Goal: Task Accomplishment & Management: Complete application form

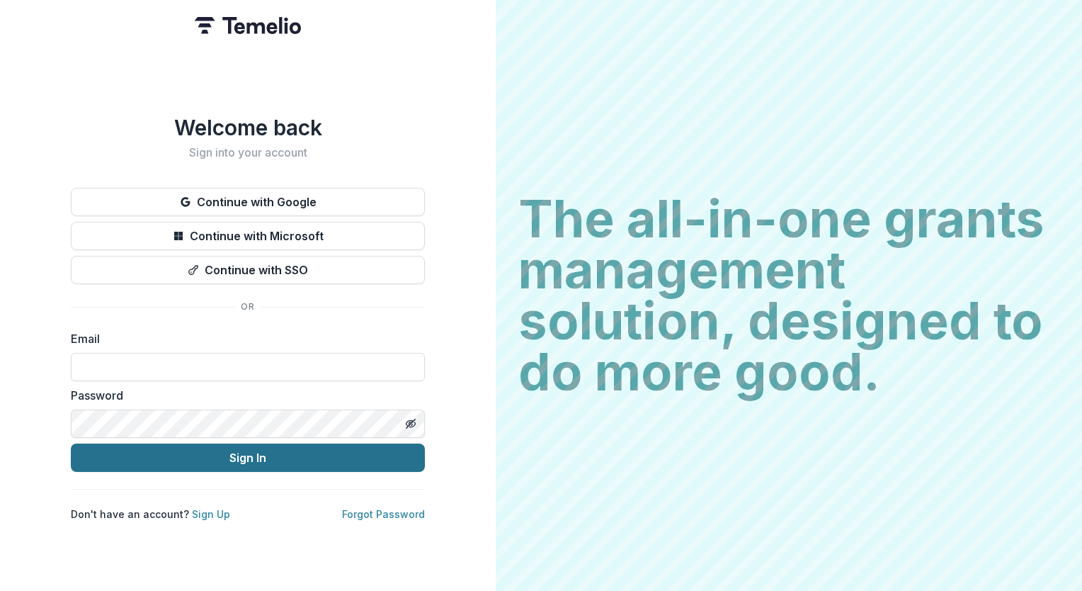
type input "**********"
click at [321, 457] on button "Sign In" at bounding box center [248, 457] width 354 height 28
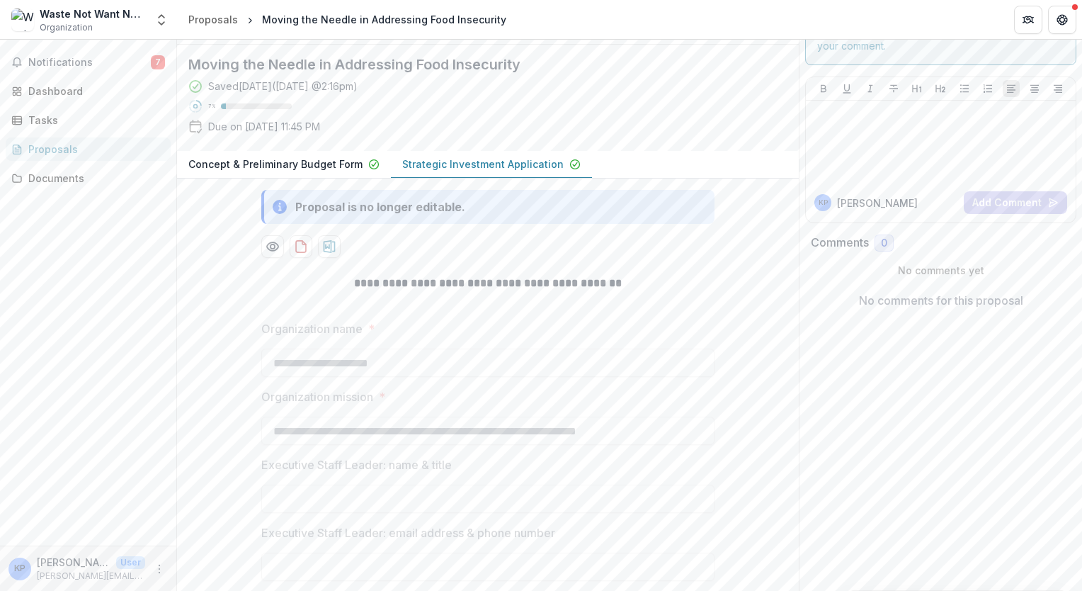
scroll to position [175, 0]
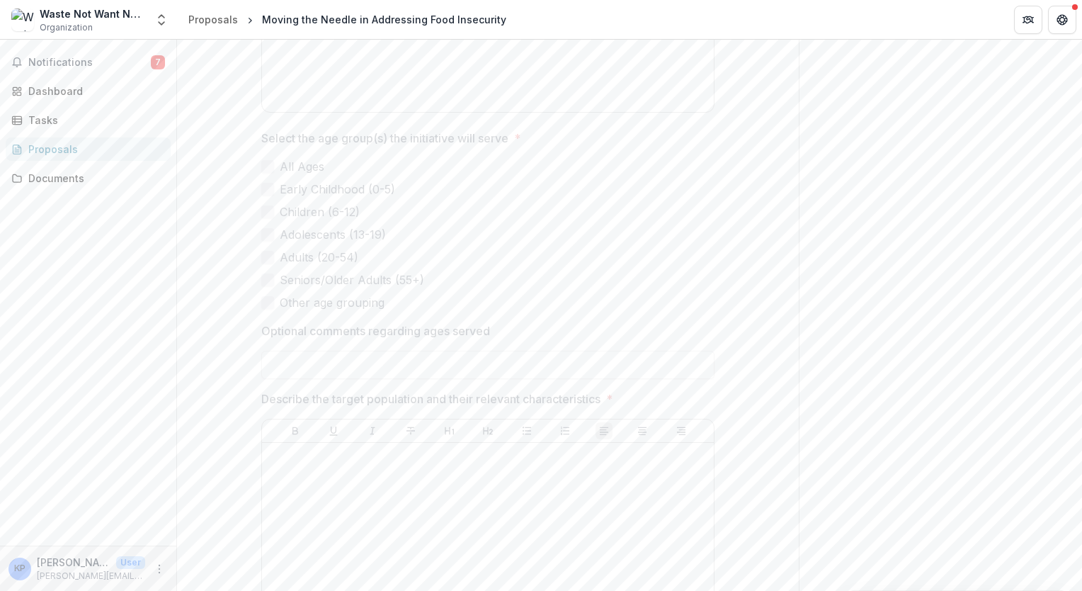
scroll to position [3095, 0]
drag, startPoint x: 260, startPoint y: 470, endPoint x: 616, endPoint y: 477, distance: 356.3
click at [616, 407] on span "Describe the target population and their relevant characteristics *" at bounding box center [483, 398] width 445 height 17
copy span "Describe the target population and their relevant characteristics *"
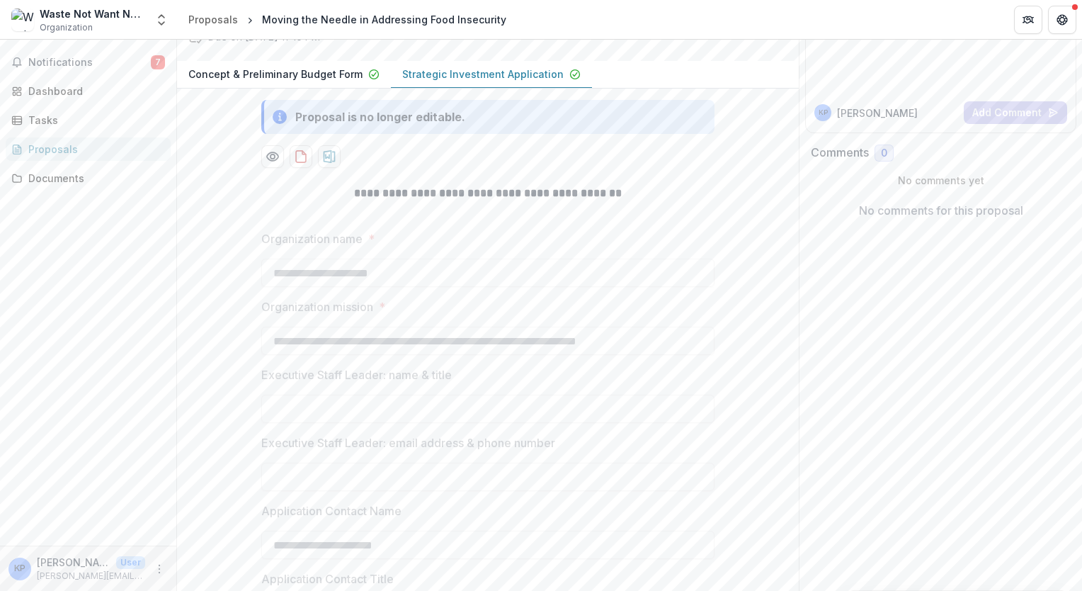
scroll to position [191, 0]
click at [505, 87] on button "Strategic Investment Application" at bounding box center [491, 73] width 201 height 28
click at [523, 80] on p "Strategic Investment Application" at bounding box center [482, 72] width 161 height 15
click at [510, 80] on p "Strategic Investment Application" at bounding box center [482, 72] width 161 height 15
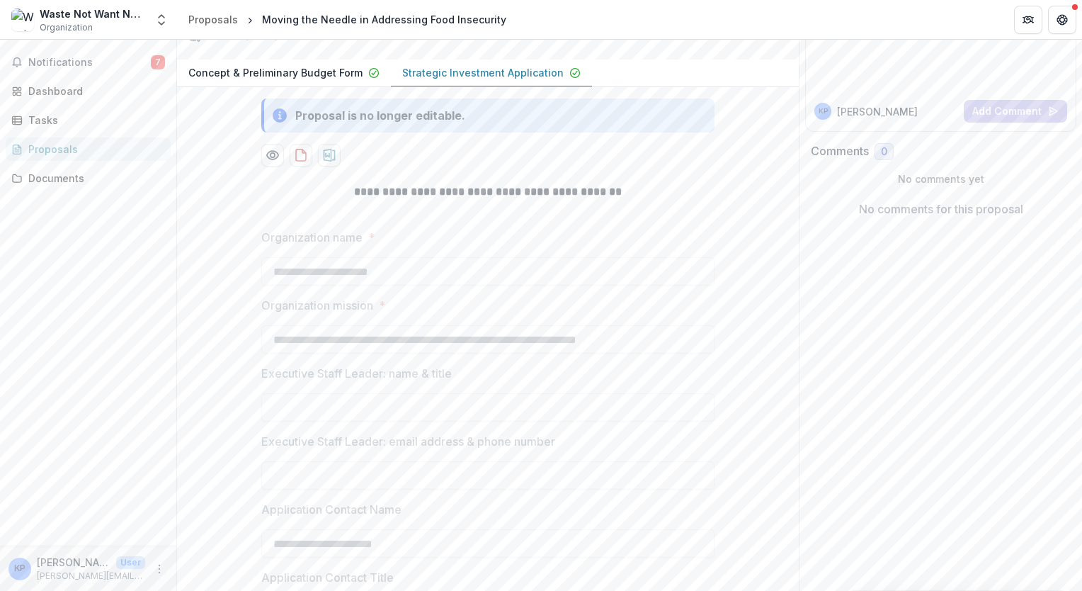
click at [510, 80] on p "Strategic Investment Application" at bounding box center [482, 72] width 161 height 15
click at [508, 80] on p "Strategic Investment Application" at bounding box center [482, 72] width 161 height 15
click at [300, 80] on p "Concept & Preliminary Budget Form" at bounding box center [275, 72] width 174 height 15
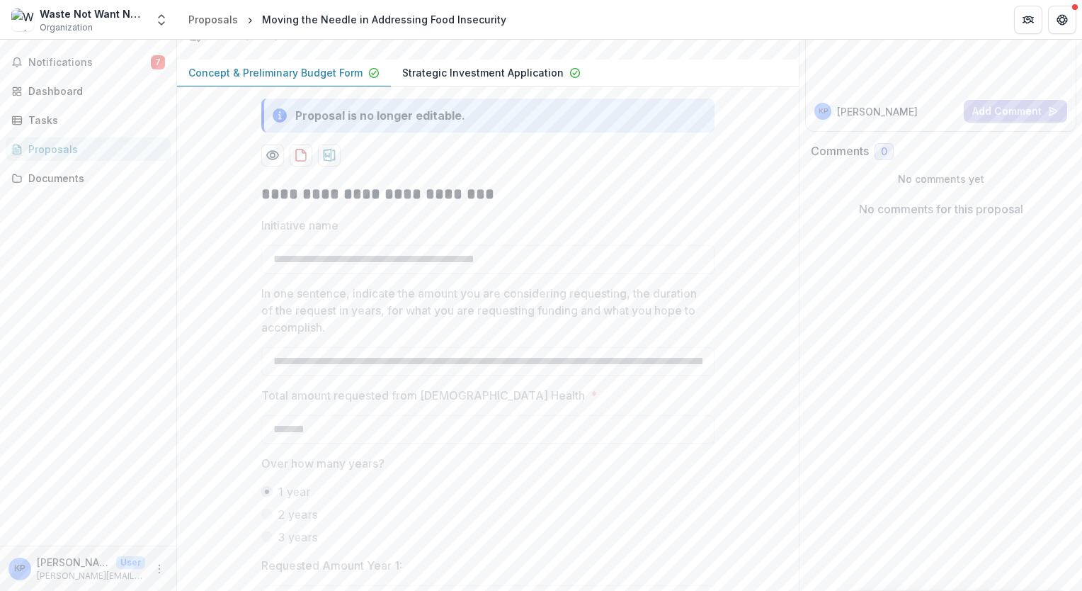
click at [448, 80] on p "Strategic Investment Application" at bounding box center [482, 72] width 161 height 15
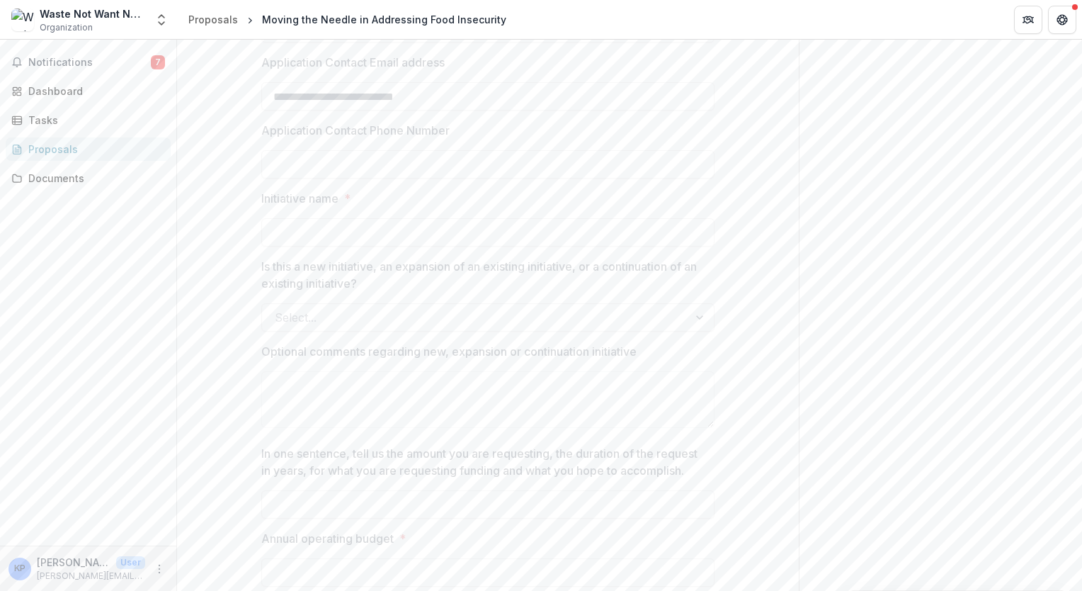
scroll to position [837, 0]
drag, startPoint x: 256, startPoint y: 378, endPoint x: 656, endPoint y: 372, distance: 400.2
copy p "Optional comments regarding new, expansion or continuation initiative"
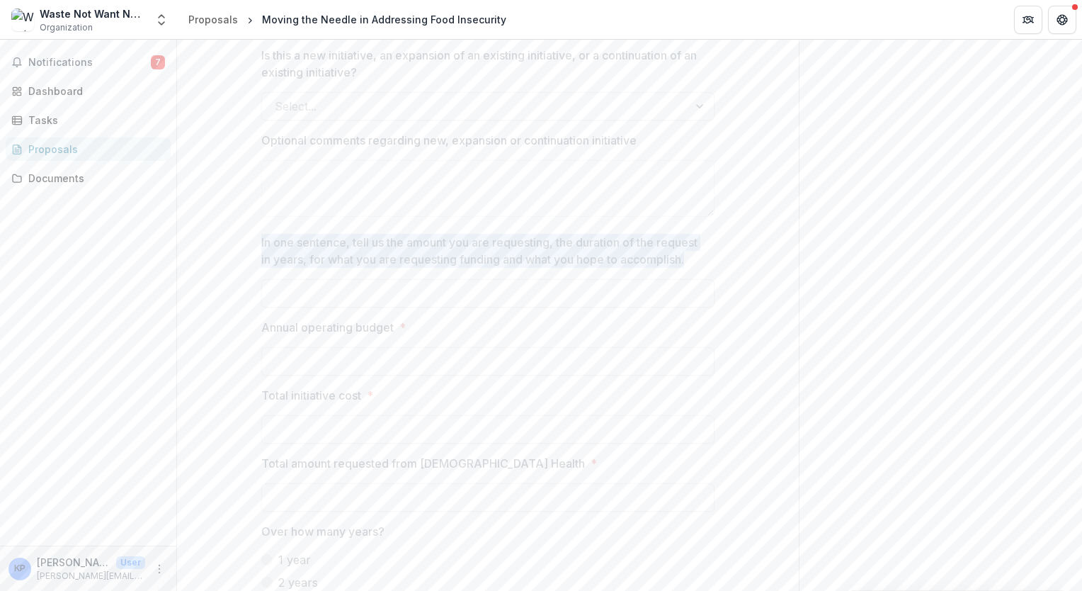
drag, startPoint x: 255, startPoint y: 330, endPoint x: 700, endPoint y: 354, distance: 445.5
copy p "In one sentence, tell us the amount you are requesting, the duration of the req…"
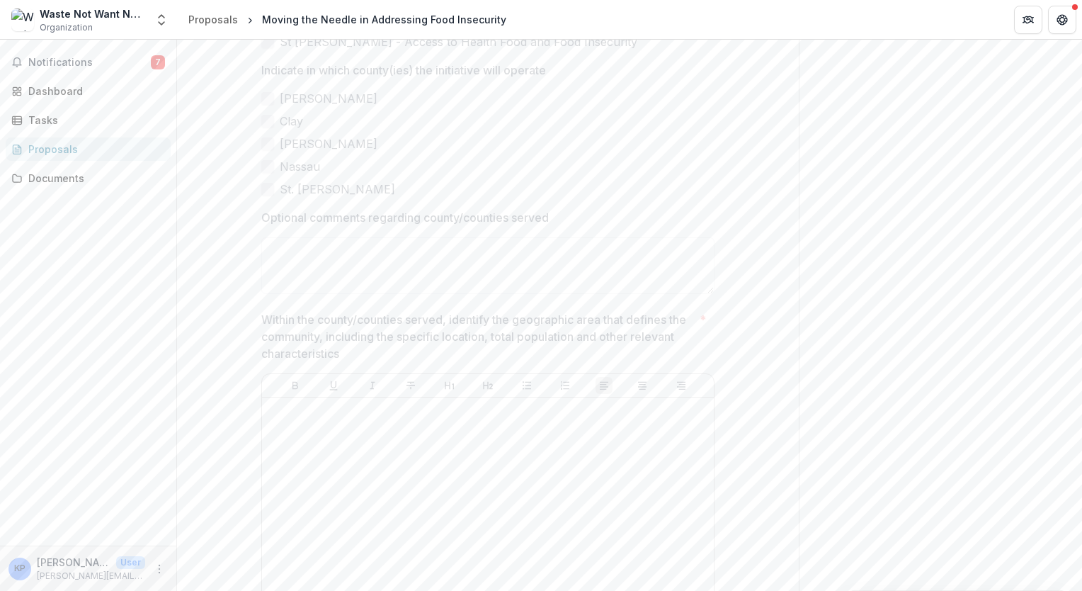
scroll to position [2598, 0]
drag, startPoint x: 258, startPoint y: 278, endPoint x: 589, endPoint y: 280, distance: 330.8
copy p "Optional comments regarding county/counties served"
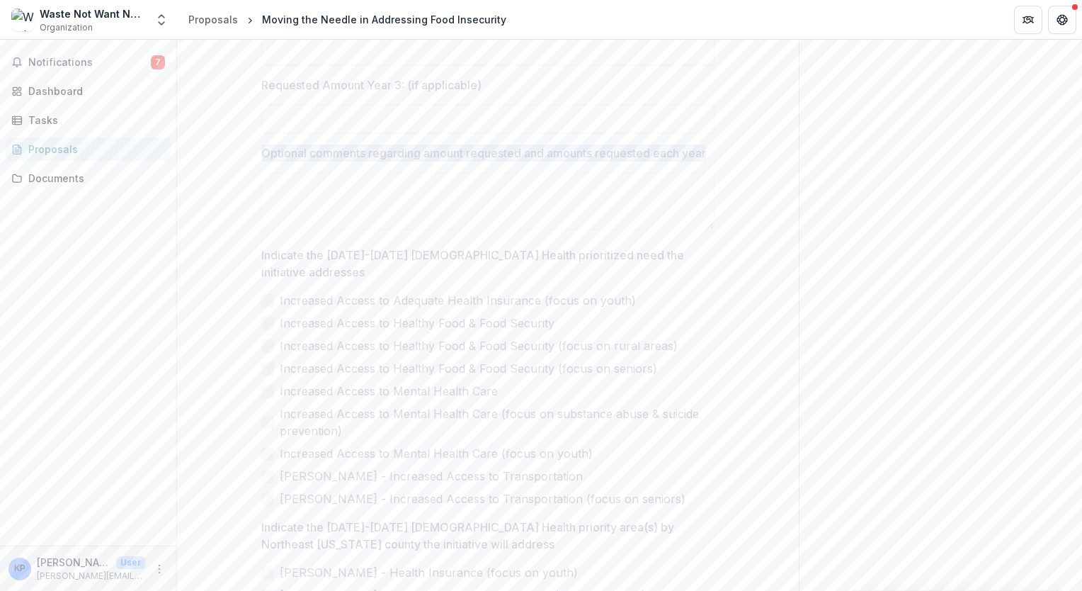
drag, startPoint x: 297, startPoint y: 268, endPoint x: 227, endPoint y: 244, distance: 74.6
copy p "Optional comments regarding amount requested and amounts requested each year"
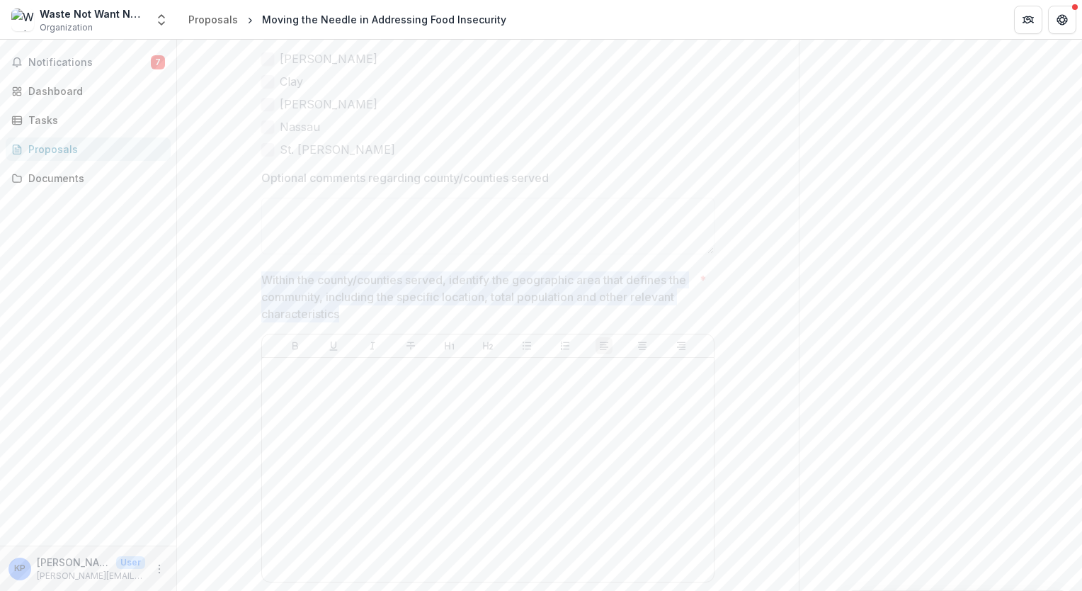
drag, startPoint x: 260, startPoint y: 344, endPoint x: 375, endPoint y: 387, distance: 123.3
click at [375, 322] on p "Within the county/counties served, identify the geographic area that defines th…" at bounding box center [477, 296] width 433 height 51
copy p "Within the county/counties served, identify the geographic area that defines th…"
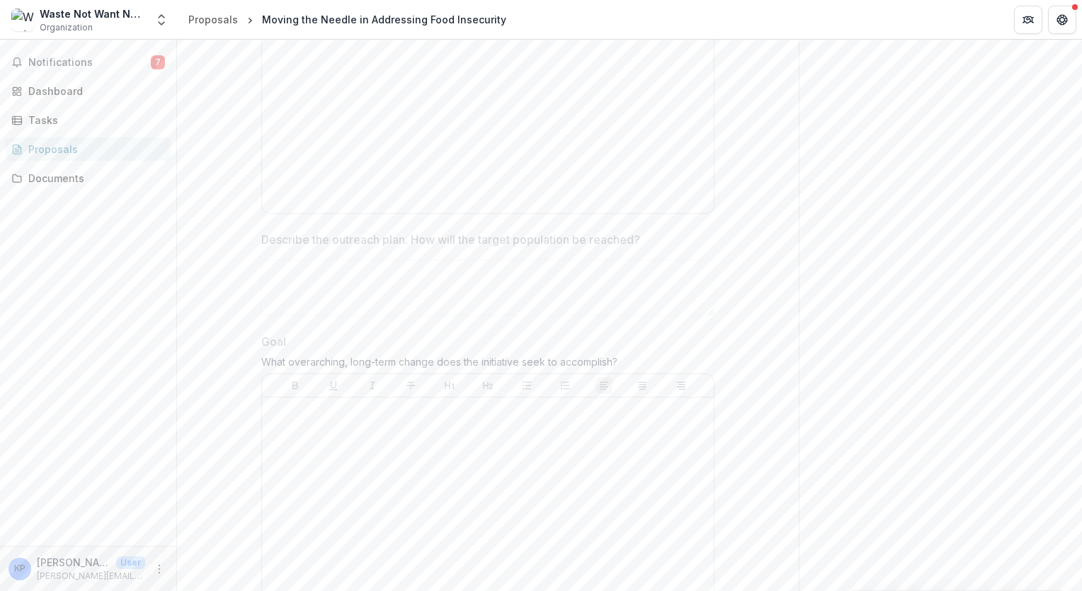
scroll to position [3550, 0]
drag, startPoint x: 258, startPoint y: 307, endPoint x: 654, endPoint y: 314, distance: 396.0
copy p "Describe the outreach plan. How will the target population be reached?"
drag, startPoint x: 258, startPoint y: 430, endPoint x: 634, endPoint y: 436, distance: 376.2
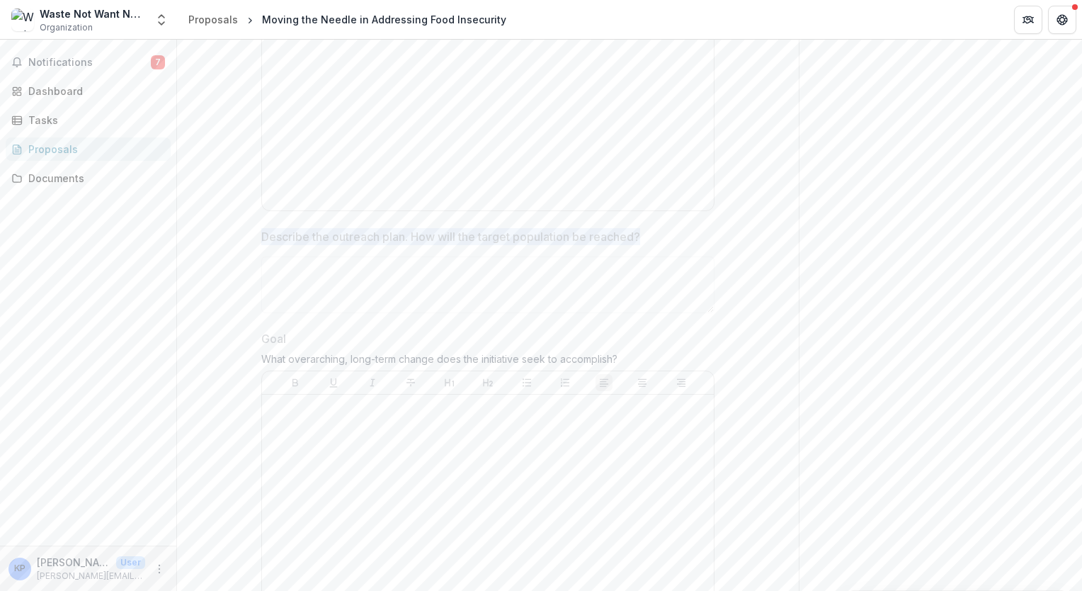
copy div "What overarching, long-term change does the initiative seek to accomplish?"
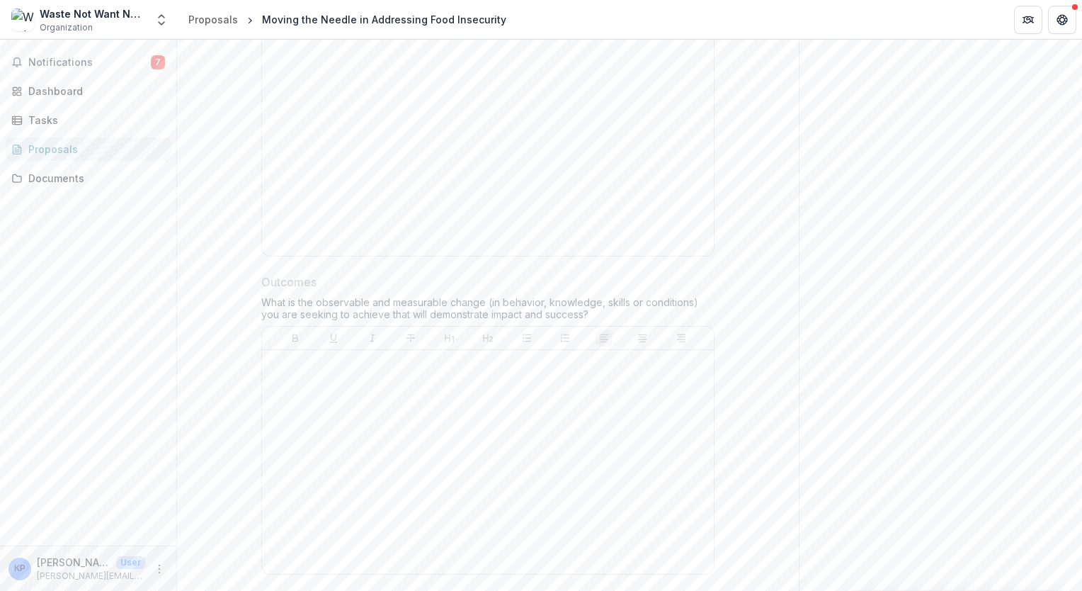
scroll to position [3918, 0]
click at [263, 285] on p "Outcomes" at bounding box center [288, 276] width 55 height 17
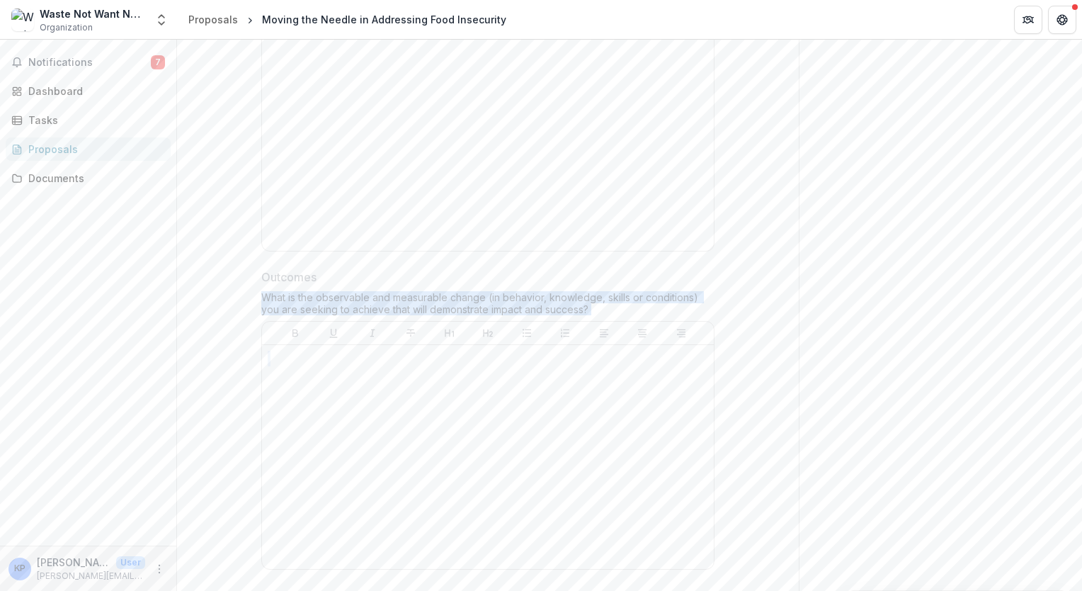
click at [597, 401] on div "Outcomes What is the observable and measurable change (in behavior, knowledge, …" at bounding box center [487, 421] width 453 height 307
copy div "What is the observable and measurable change (in behavior, knowledge, skills or…"
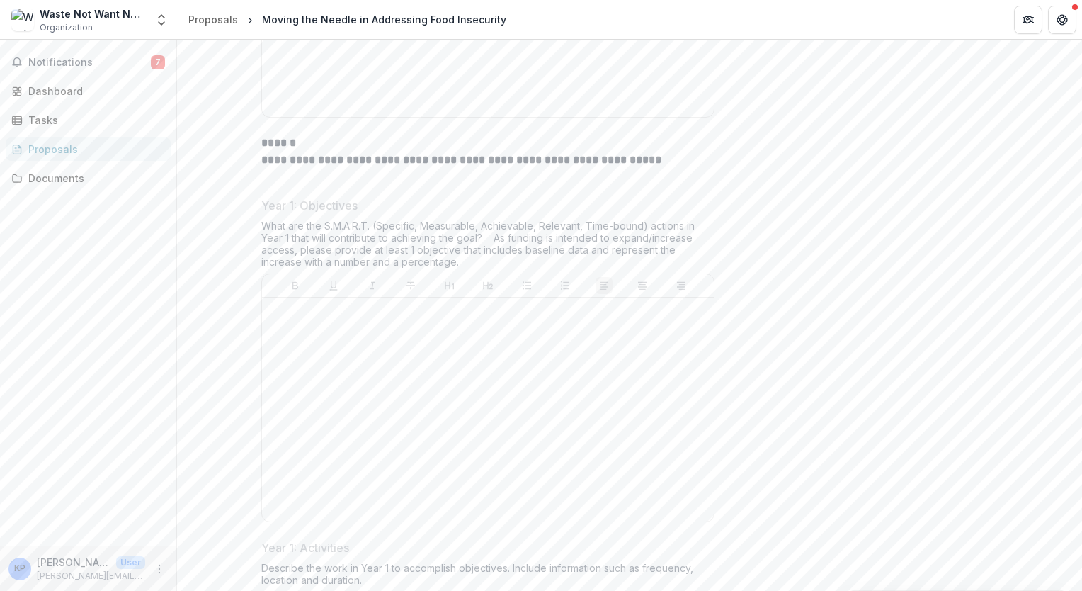
scroll to position [4372, 0]
drag, startPoint x: 261, startPoint y: 208, endPoint x: 480, endPoint y: 350, distance: 260.7
drag, startPoint x: 480, startPoint y: 350, endPoint x: 417, endPoint y: 435, distance: 105.4
click at [417, 435] on div at bounding box center [488, 406] width 441 height 212
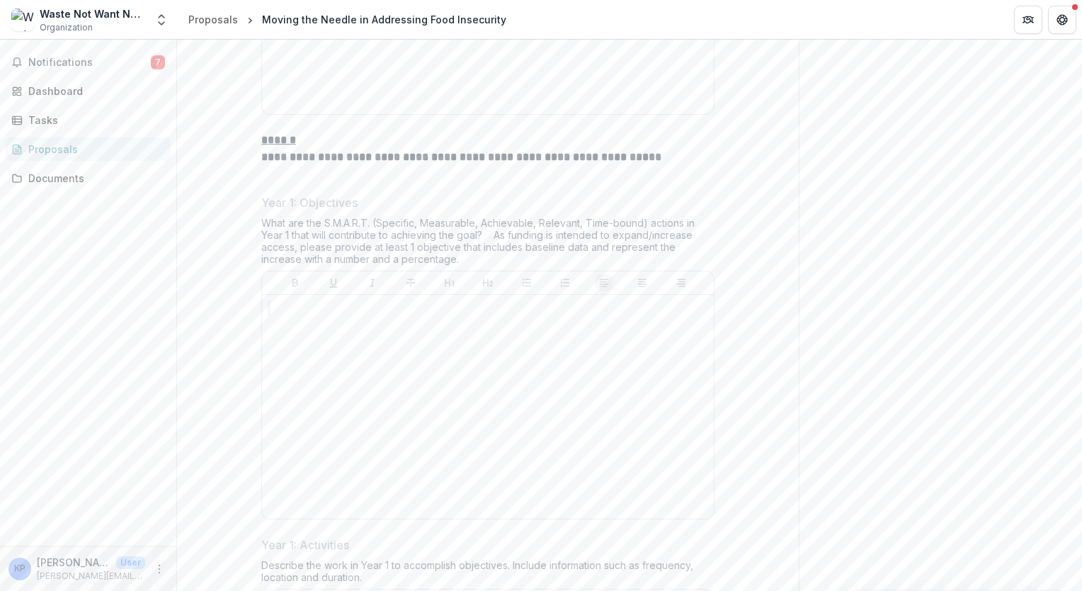
click at [417, 435] on div at bounding box center [488, 406] width 441 height 212
drag, startPoint x: 261, startPoint y: 214, endPoint x: 467, endPoint y: 349, distance: 246.6
copy div "**********"
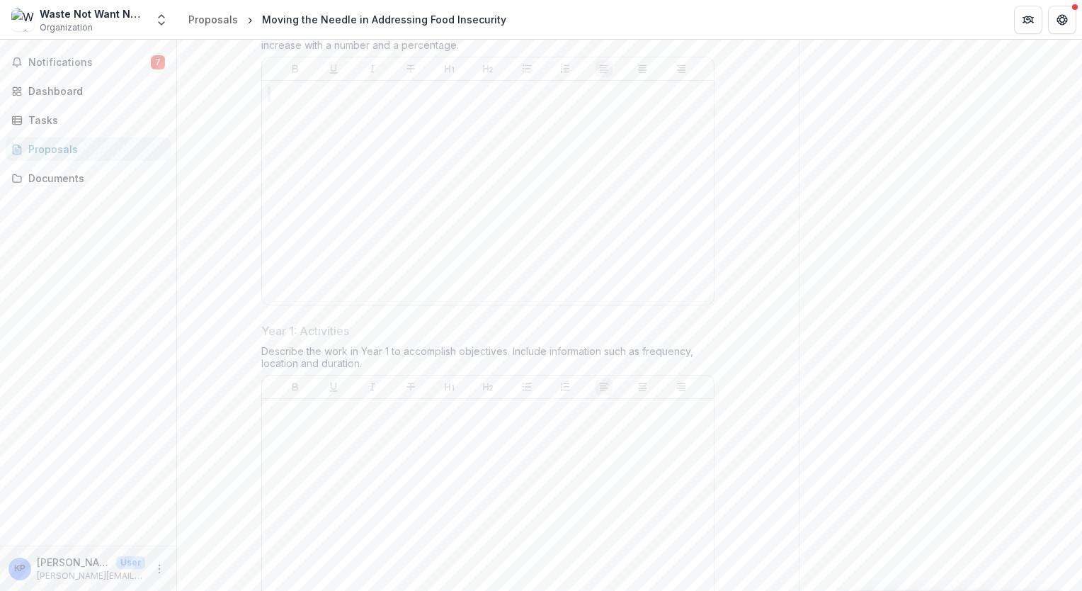
scroll to position [4576, 0]
drag, startPoint x: 258, startPoint y: 84, endPoint x: 429, endPoint y: 140, distance: 180.5
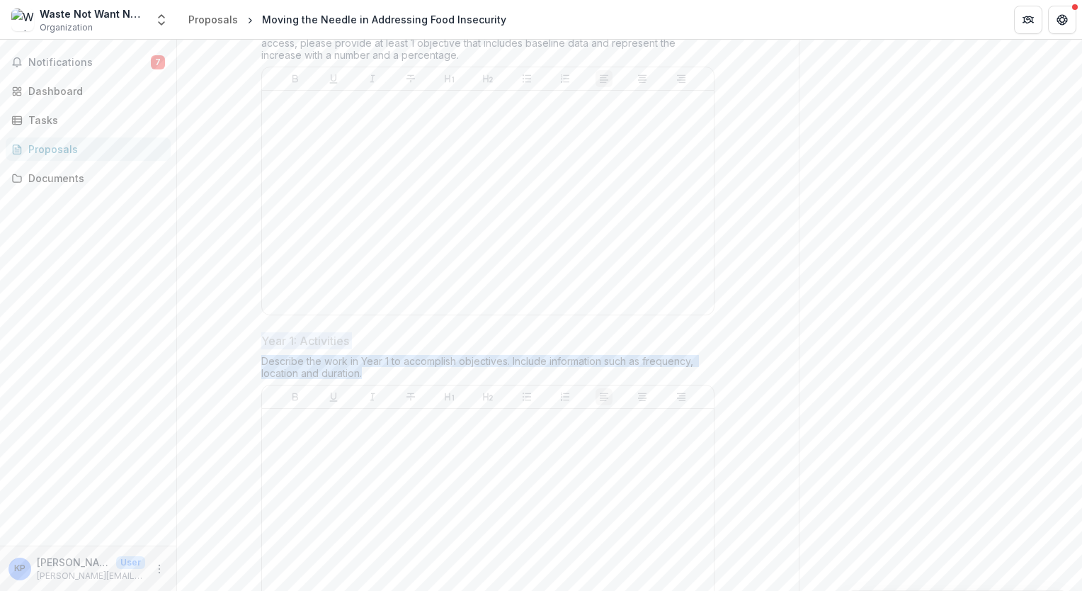
drag, startPoint x: 259, startPoint y: 426, endPoint x: 381, endPoint y: 467, distance: 128.6
click at [381, 467] on div "Year 1: Activities Describe the work in Year 1 to accomplish objectives. Includ…" at bounding box center [487, 485] width 453 height 307
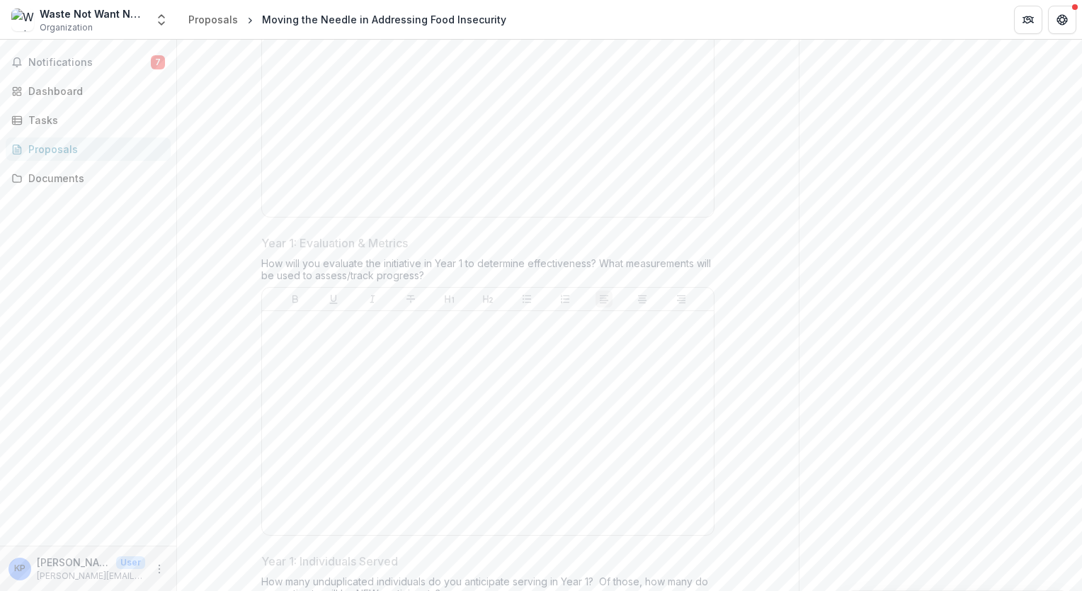
scroll to position [4992, 0]
drag, startPoint x: 265, startPoint y: 324, endPoint x: 348, endPoint y: 351, distance: 88.0
click at [348, 351] on div "Year 1: Evaluation & Metrics How will you evaluate the initiative in Year 1 to …" at bounding box center [487, 387] width 453 height 307
drag, startPoint x: 255, startPoint y: 327, endPoint x: 434, endPoint y: 361, distance: 182.4
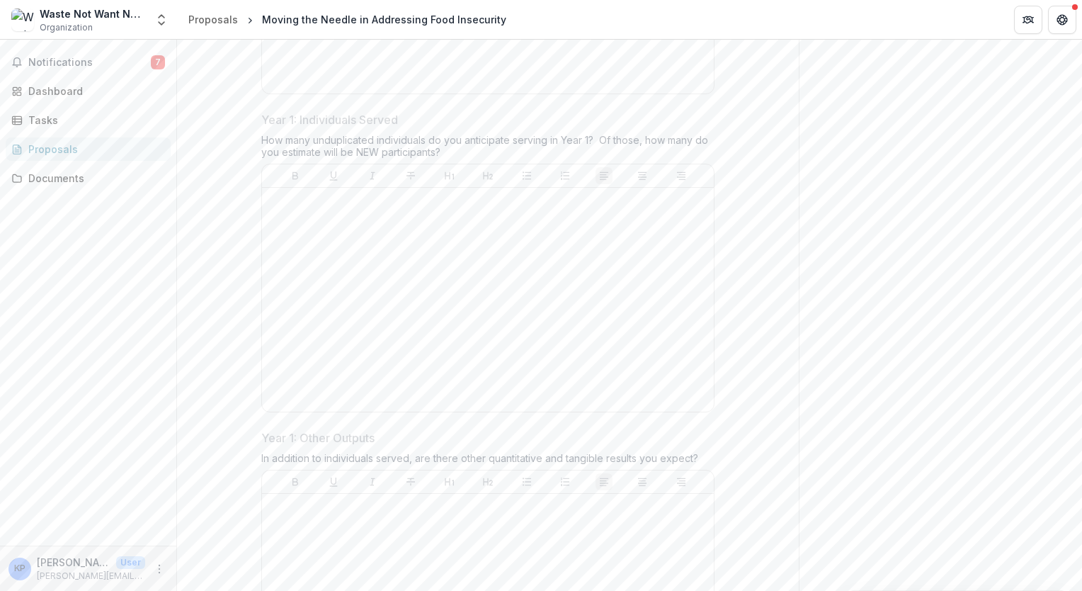
scroll to position [5447, 0]
drag, startPoint x: 261, startPoint y: 188, endPoint x: 465, endPoint y: 232, distance: 208.5
click at [465, 232] on div "Year 1: Individuals Served How many unduplicated individuals do you anticipate …" at bounding box center [487, 251] width 453 height 307
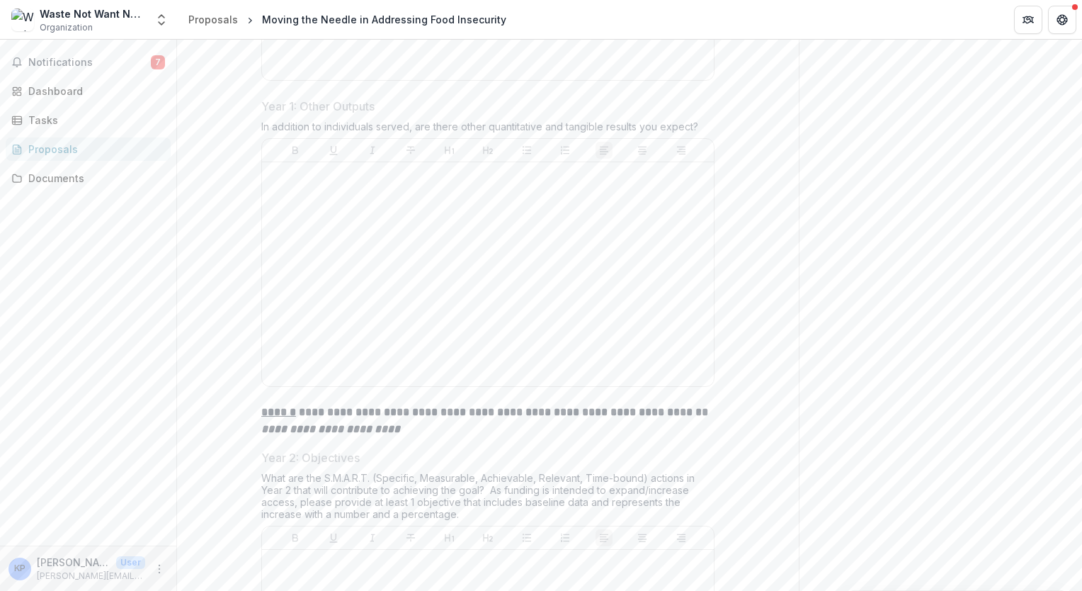
scroll to position [5766, 0]
drag, startPoint x: 254, startPoint y: 186, endPoint x: 718, endPoint y: 208, distance: 465.2
click at [718, 208] on div "**********" at bounding box center [488, 459] width 476 height 11726
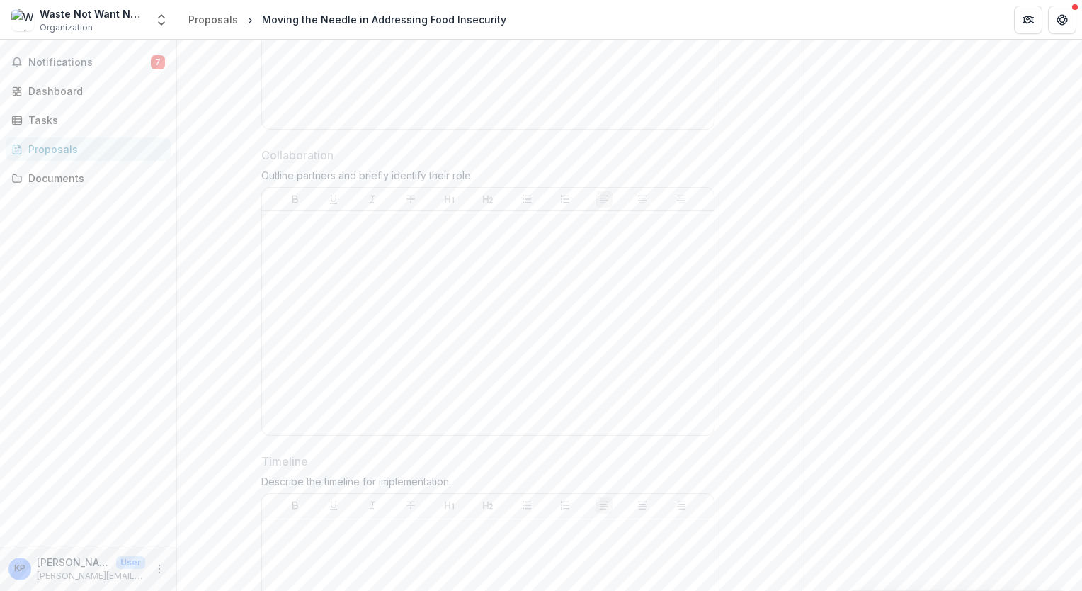
scroll to position [9359, 0]
drag, startPoint x: 261, startPoint y: 231, endPoint x: 511, endPoint y: 252, distance: 250.9
click at [511, 252] on div "Collaboration Outline partners and briefly identify their role." at bounding box center [487, 293] width 453 height 295
drag, startPoint x: 257, startPoint y: 536, endPoint x: 453, endPoint y: 556, distance: 197.2
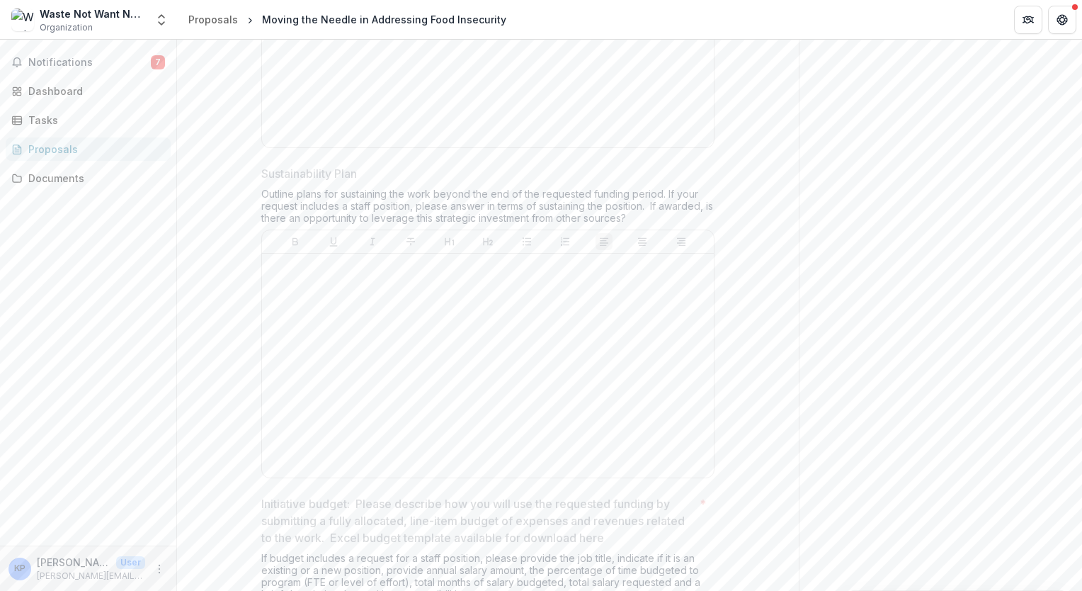
scroll to position [9953, 0]
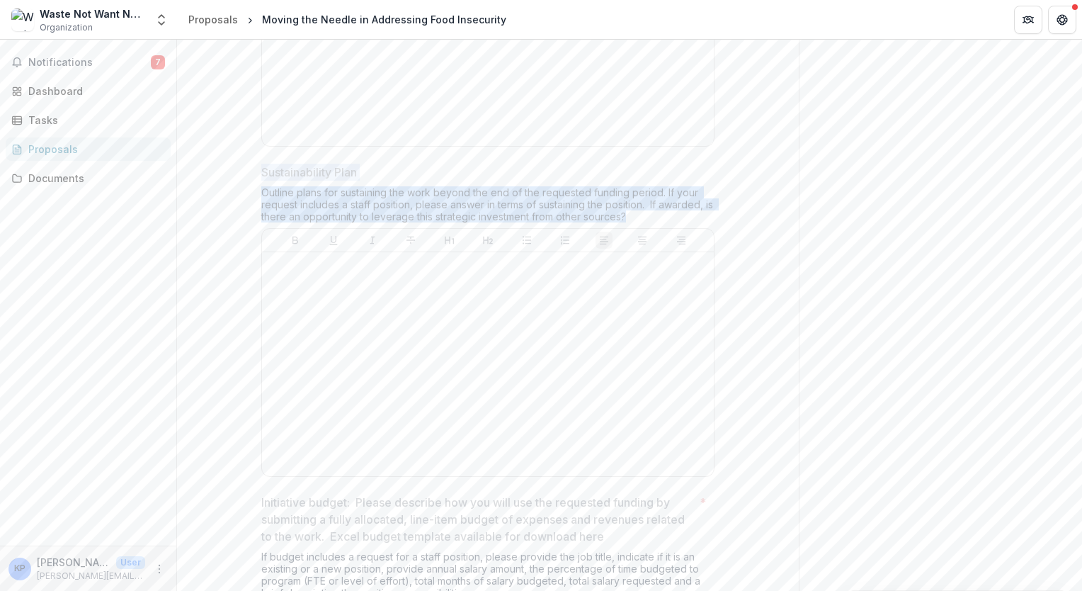
drag, startPoint x: 261, startPoint y: 244, endPoint x: 664, endPoint y: 292, distance: 405.8
click at [664, 292] on div "Sustainability Plan Outline plans for sustaining the work beyond the end of the…" at bounding box center [487, 323] width 453 height 319
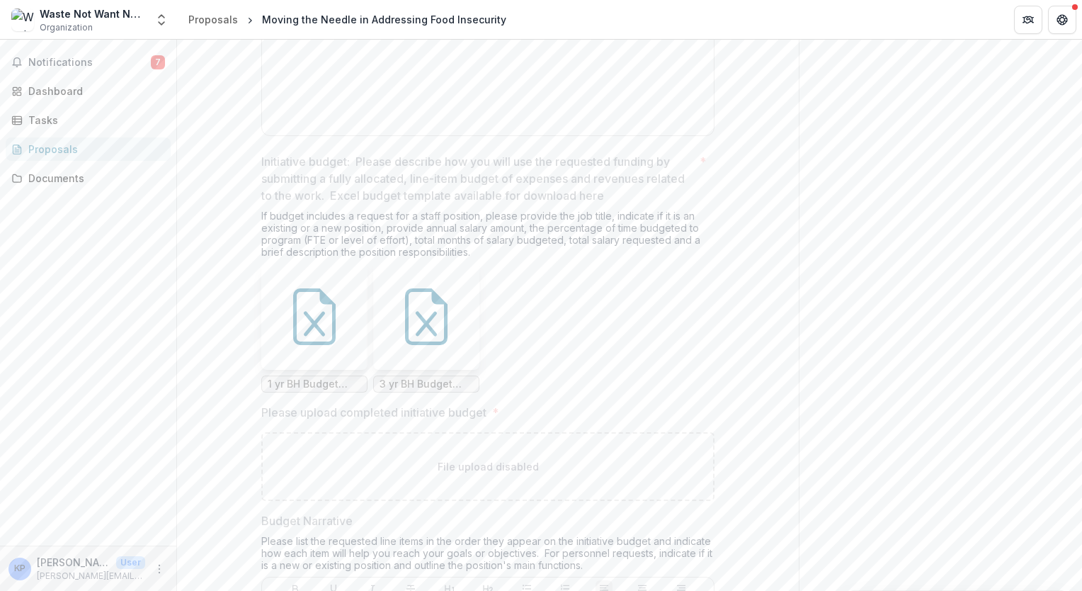
scroll to position [10295, 0]
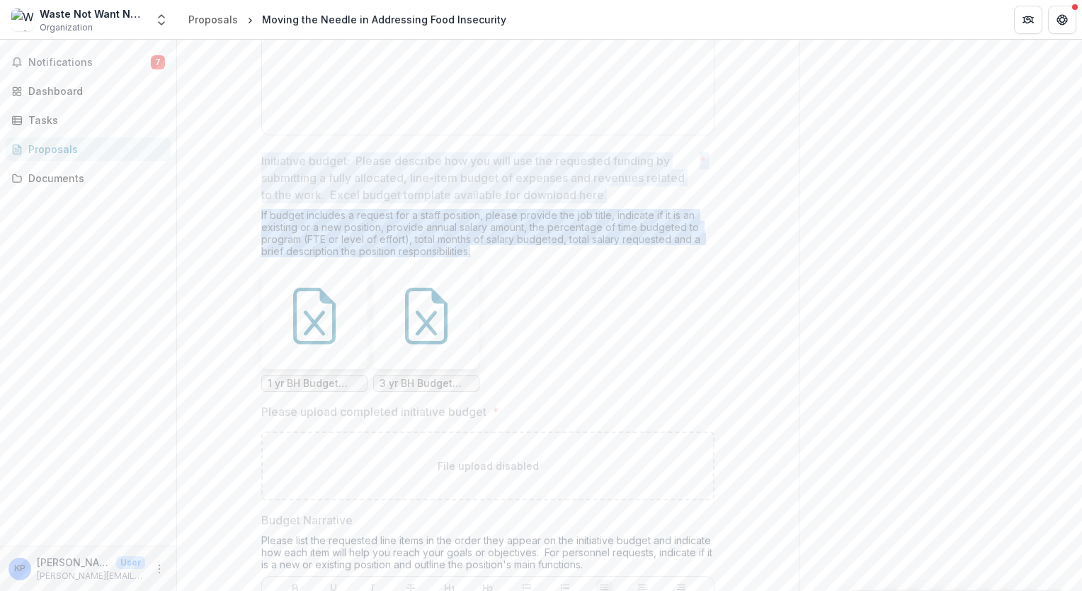
drag, startPoint x: 258, startPoint y: 231, endPoint x: 503, endPoint y: 330, distance: 264.4
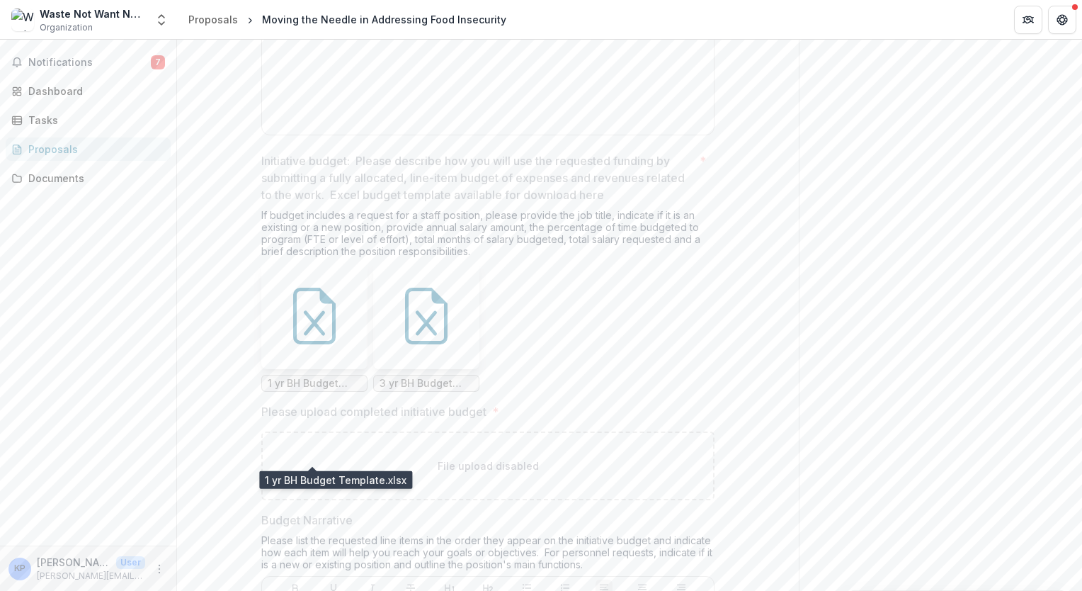
click at [339, 390] on span "1 yr BH Budget Template.xlsx" at bounding box center [314, 384] width 93 height 12
click at [312, 344] on icon at bounding box center [314, 316] width 57 height 57
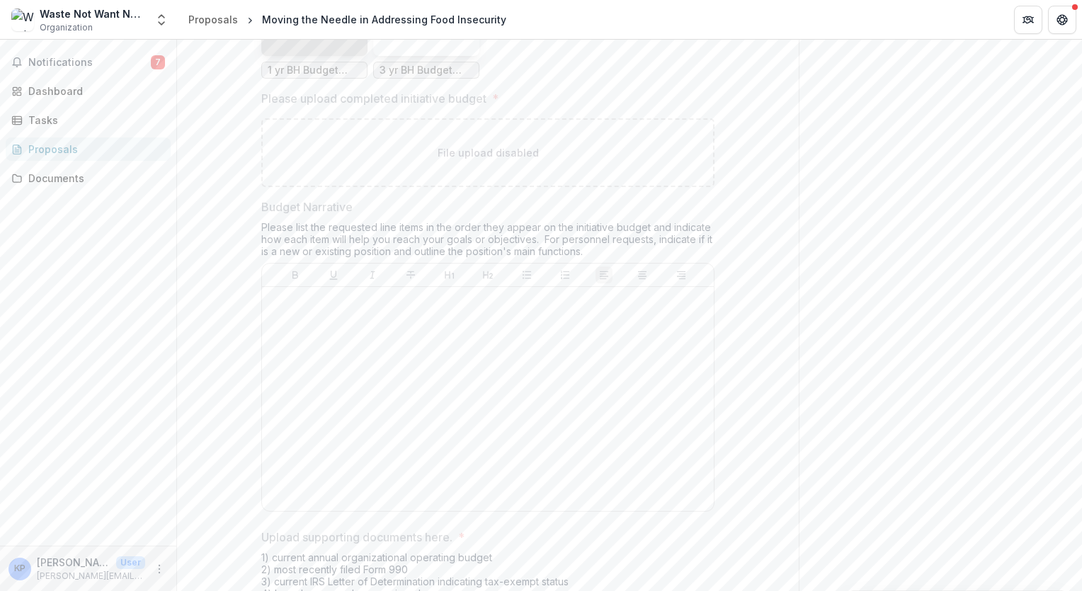
scroll to position [10627, 0]
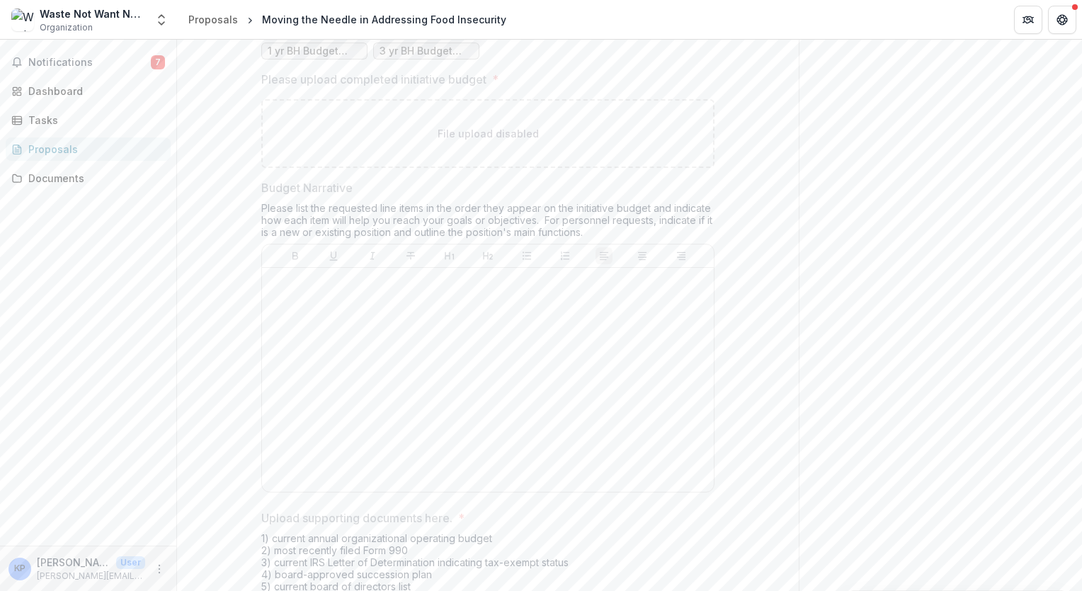
drag, startPoint x: 261, startPoint y: 257, endPoint x: 679, endPoint y: 305, distance: 421.3
click at [679, 305] on div "Budget Narrative Please list the requested line items in the order they appear …" at bounding box center [487, 338] width 453 height 319
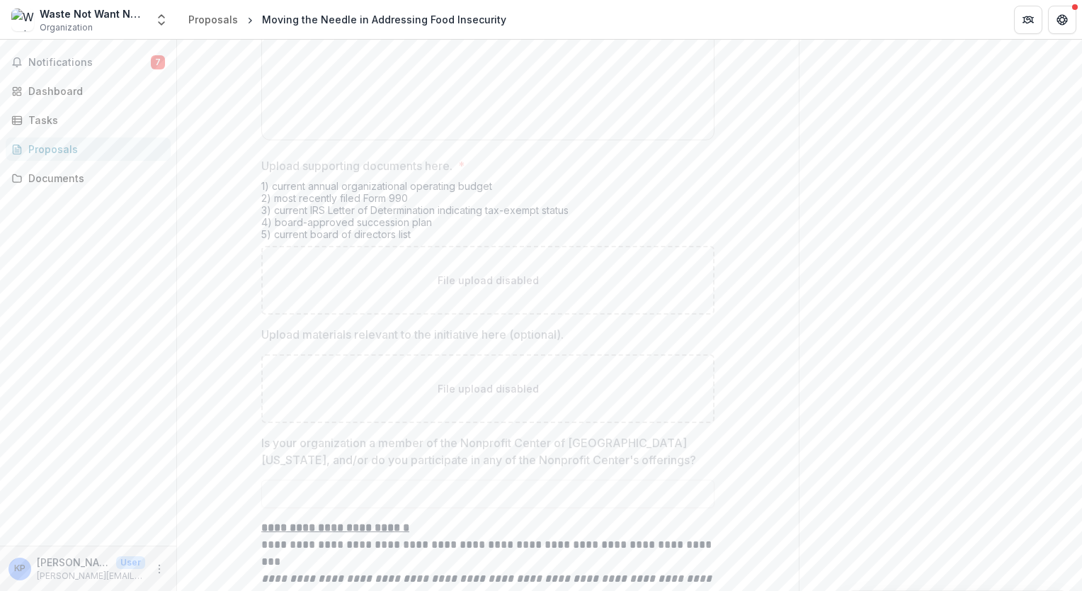
scroll to position [10990, 0]
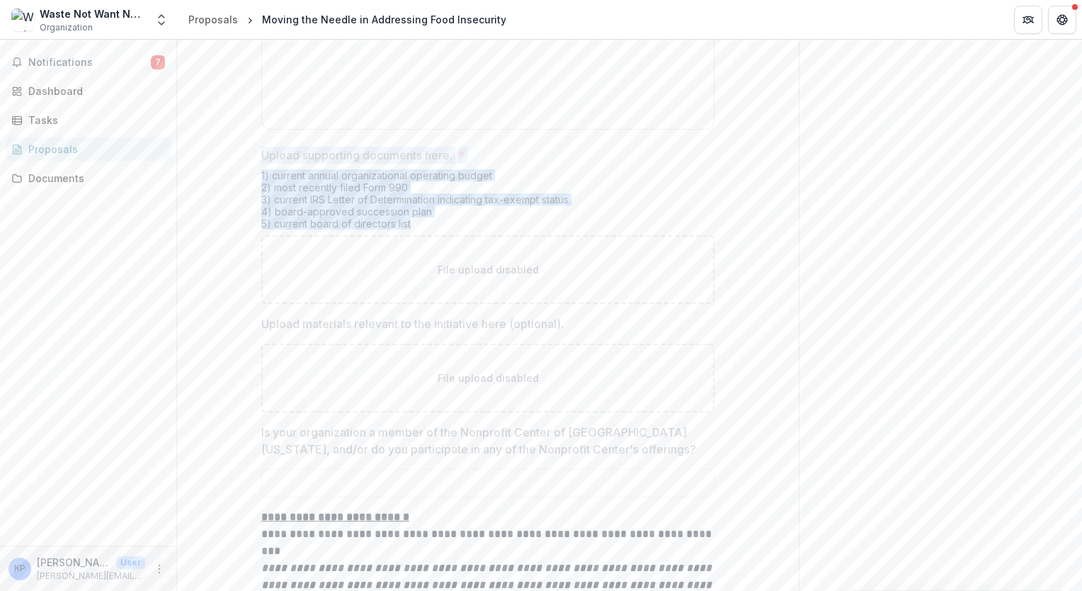
drag, startPoint x: 261, startPoint y: 222, endPoint x: 430, endPoint y: 297, distance: 184.9
click at [430, 297] on div "Upload supporting documents here. * 1) current annual organizational operating …" at bounding box center [487, 225] width 453 height 157
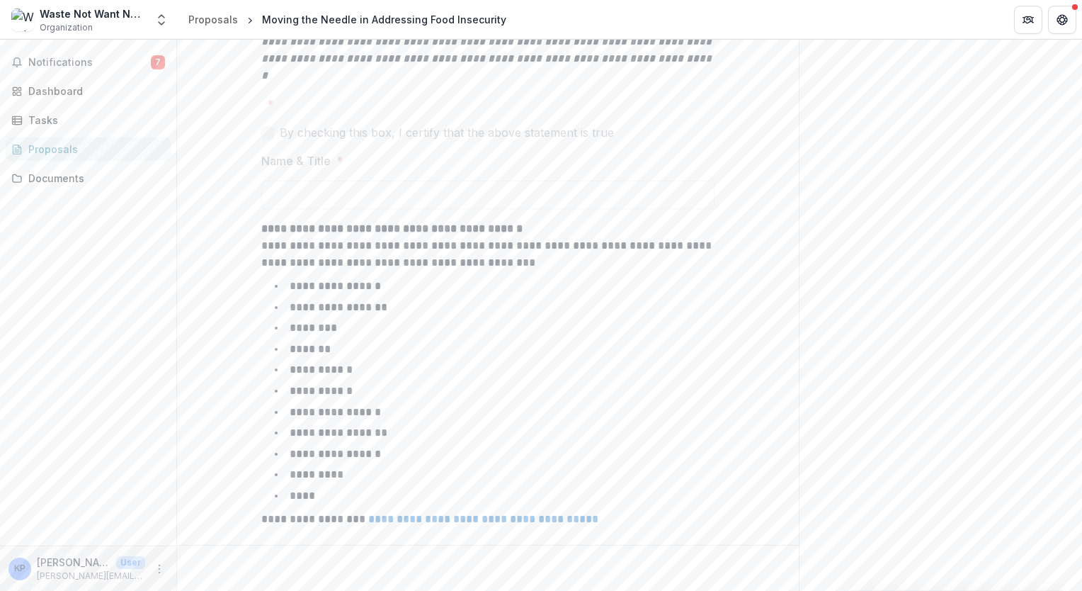
scroll to position [11602, 0]
